Goal: Transaction & Acquisition: Purchase product/service

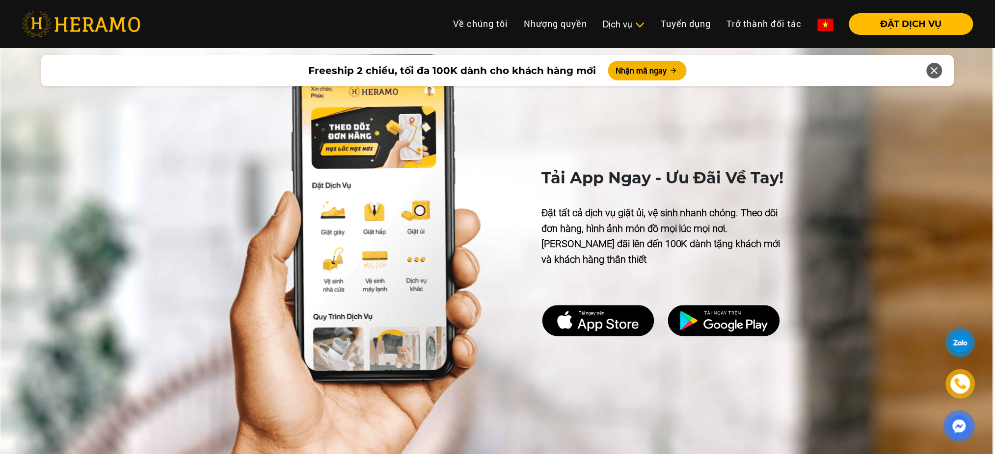
scroll to position [2467, 0]
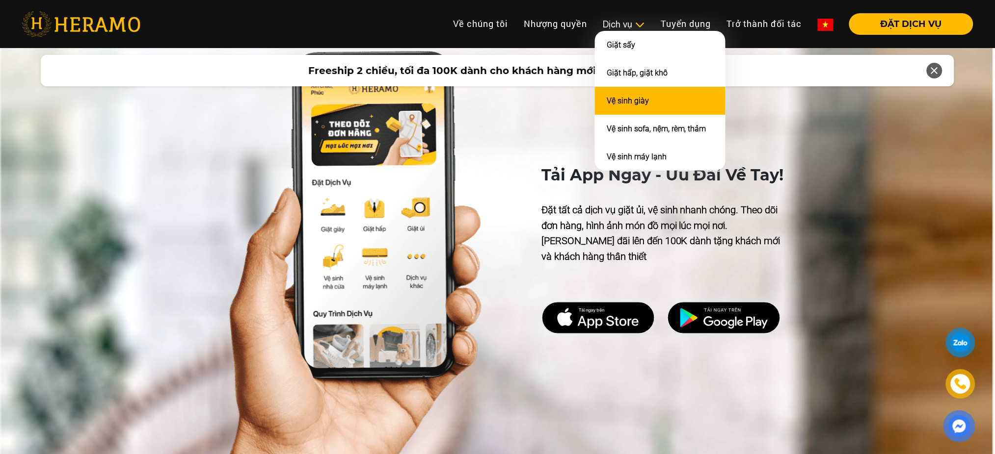
click at [632, 98] on link "Vệ sinh giày" at bounding box center [627, 100] width 42 height 9
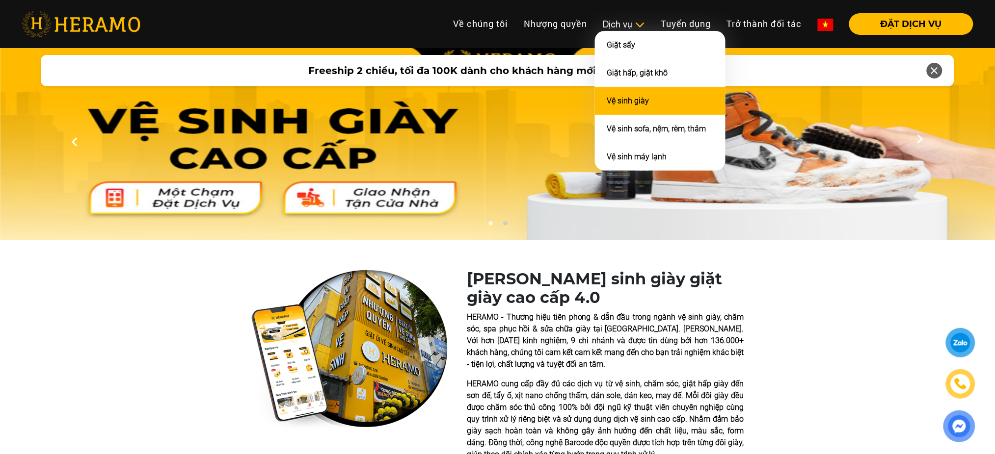
click at [619, 101] on link "Vệ sinh giày" at bounding box center [627, 100] width 42 height 9
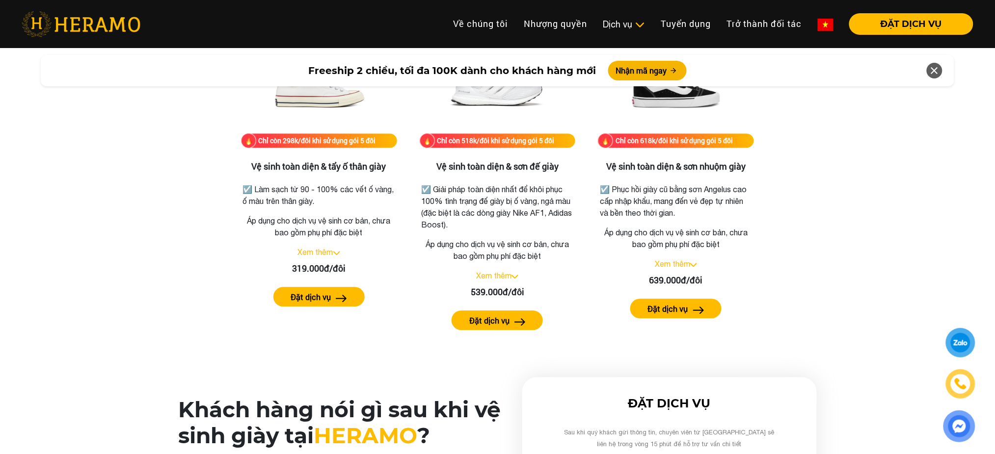
scroll to position [2038, 0]
